Goal: Check status: Check status

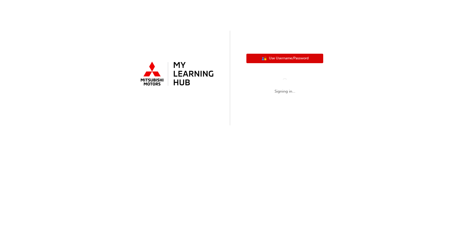
click at [279, 58] on span "Use Username/Password" at bounding box center [289, 59] width 40 height 6
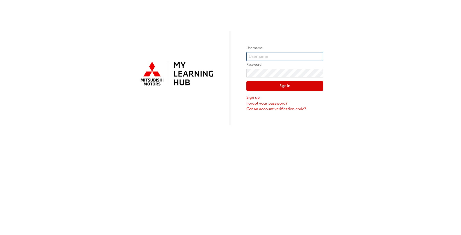
type input "0005984240"
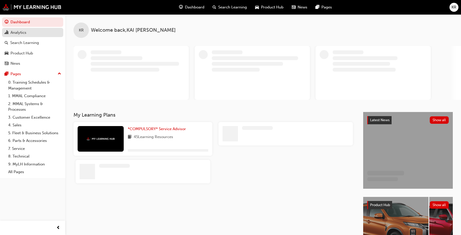
click at [19, 33] on div "Analytics" at bounding box center [19, 33] width 16 height 6
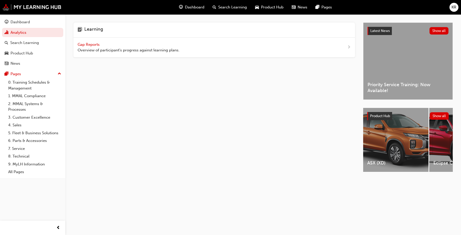
click at [84, 44] on span "Gap Reports" at bounding box center [89, 44] width 23 height 5
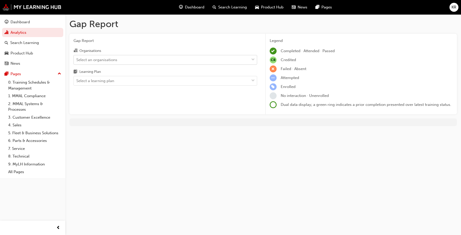
click at [139, 63] on div "Select an organisations" at bounding box center [161, 59] width 175 height 9
click at [77, 62] on input "Organisations Select an organisations" at bounding box center [76, 59] width 1 height 4
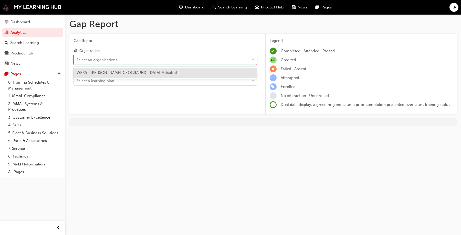
click at [138, 76] on div "W885 - [PERSON_NAME][GEOGRAPHIC_DATA] Mitsubishi" at bounding box center [165, 73] width 183 height 10
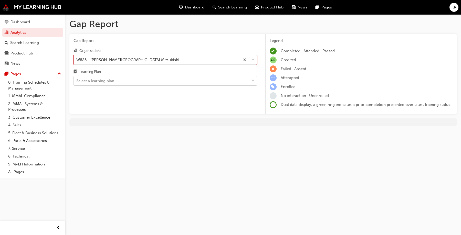
click at [139, 80] on div "Select a learning plan" at bounding box center [161, 81] width 175 height 9
click at [77, 80] on input "Learning Plan Select a learning plan" at bounding box center [76, 81] width 1 height 4
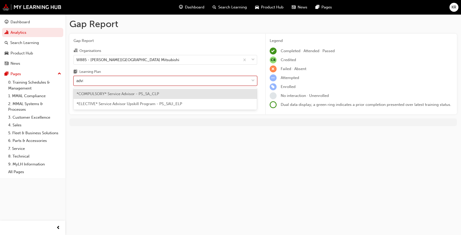
type input "advis"
click at [137, 94] on span "*COMPULSORY* Service Advisor - PS_SA_CLP" at bounding box center [118, 94] width 82 height 5
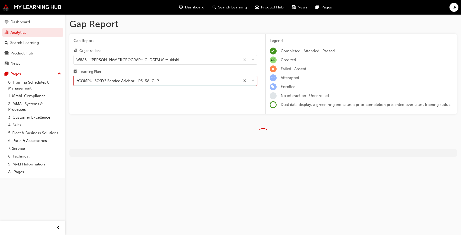
click at [187, 104] on div "Gap Report Organisations W885 - [PERSON_NAME] Park Mitsubishi Learning Plan opt…" at bounding box center [165, 74] width 192 height 81
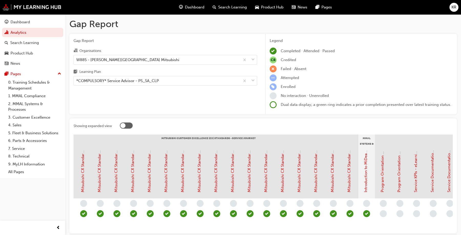
scroll to position [0, 61]
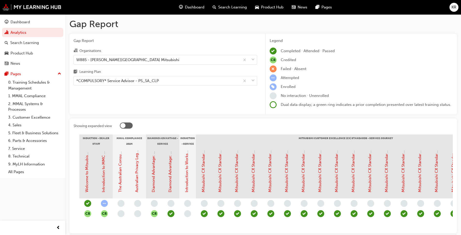
click at [124, 126] on div at bounding box center [122, 125] width 5 height 5
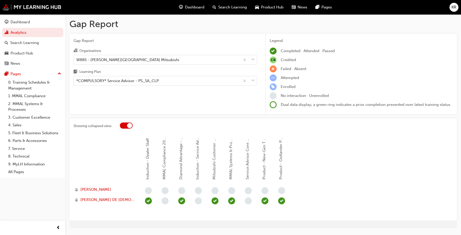
scroll to position [14, 0]
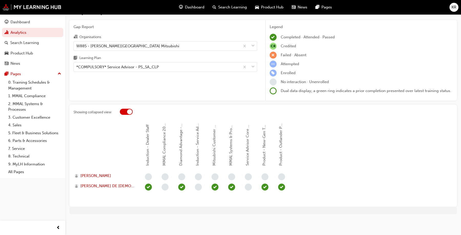
click at [125, 112] on div at bounding box center [126, 112] width 13 height 6
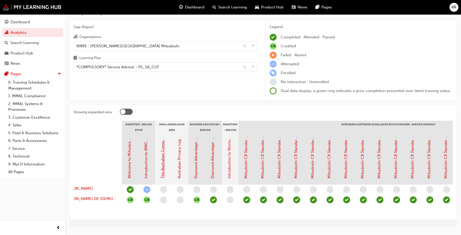
scroll to position [0, 26]
